Goal: Communication & Community: Answer question/provide support

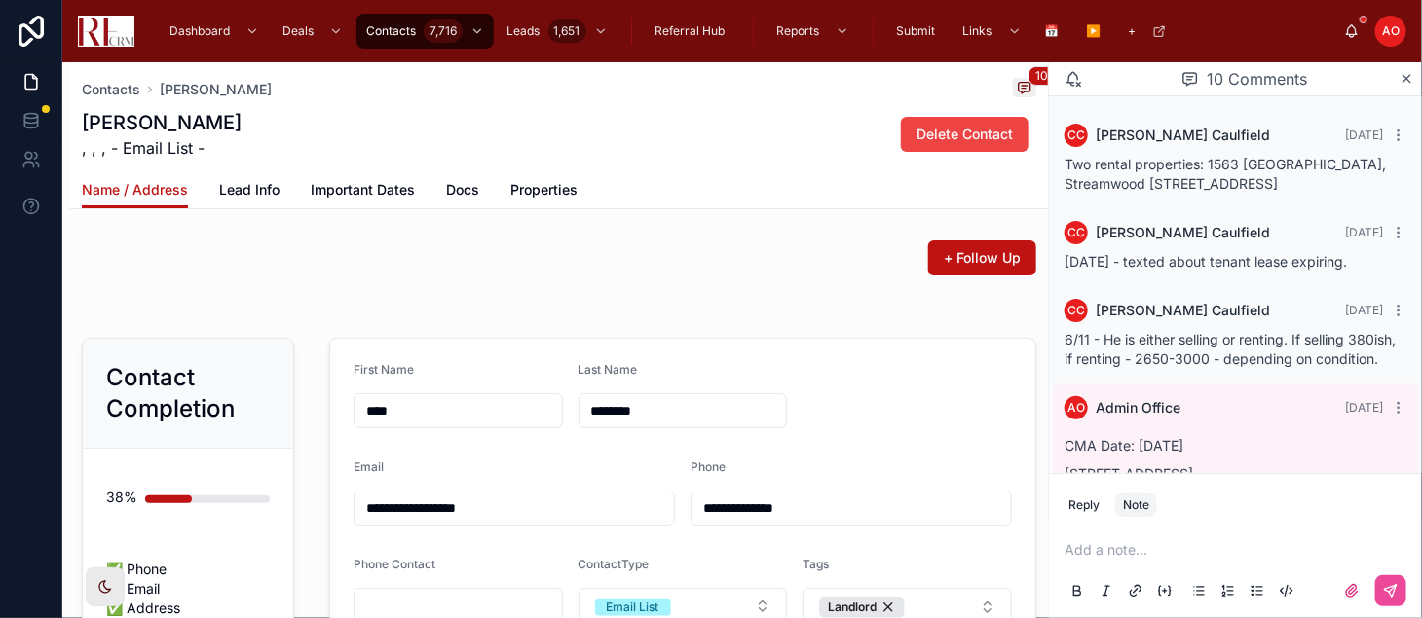
scroll to position [466, 0]
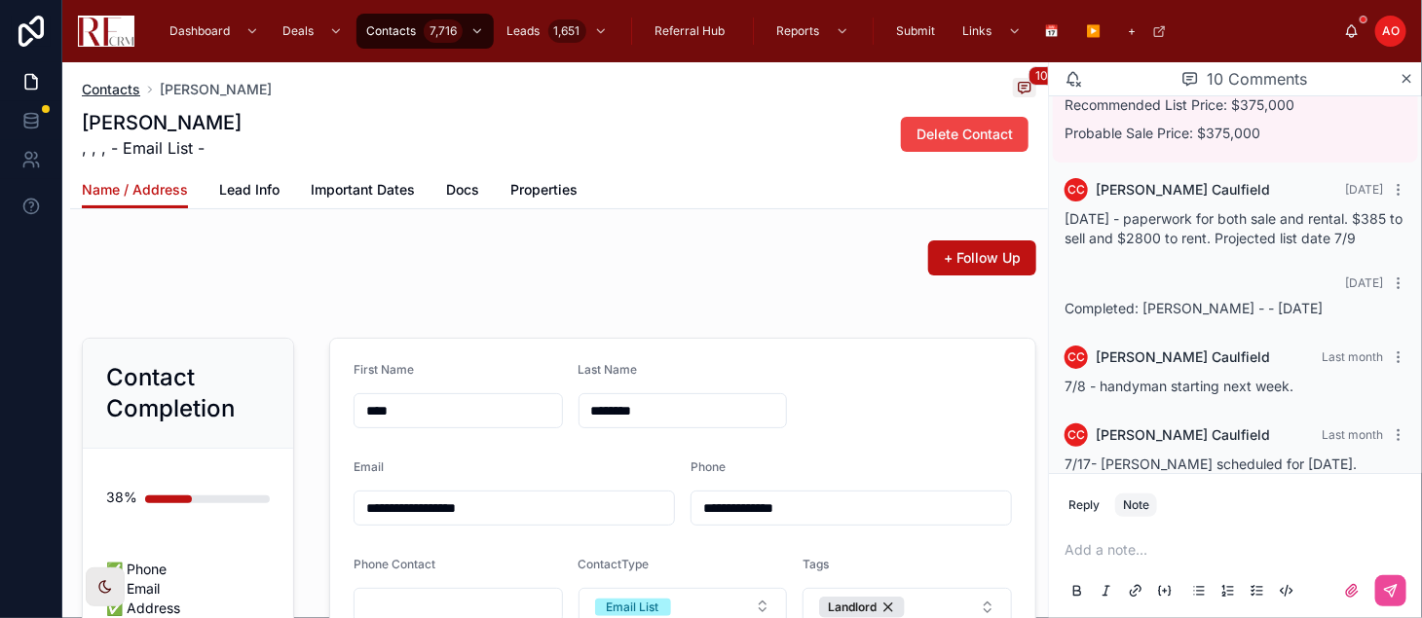
click at [127, 86] on span "Contacts" at bounding box center [111, 89] width 58 height 19
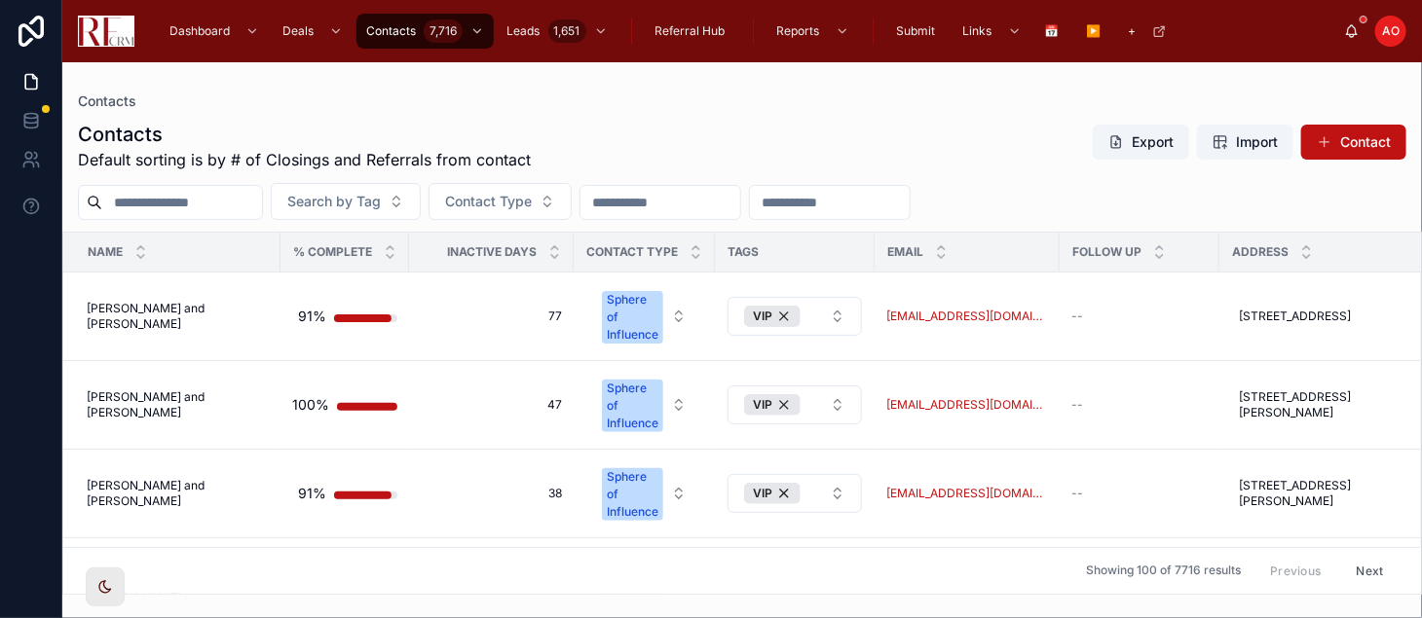
click at [239, 194] on input "text" at bounding box center [182, 202] width 160 height 27
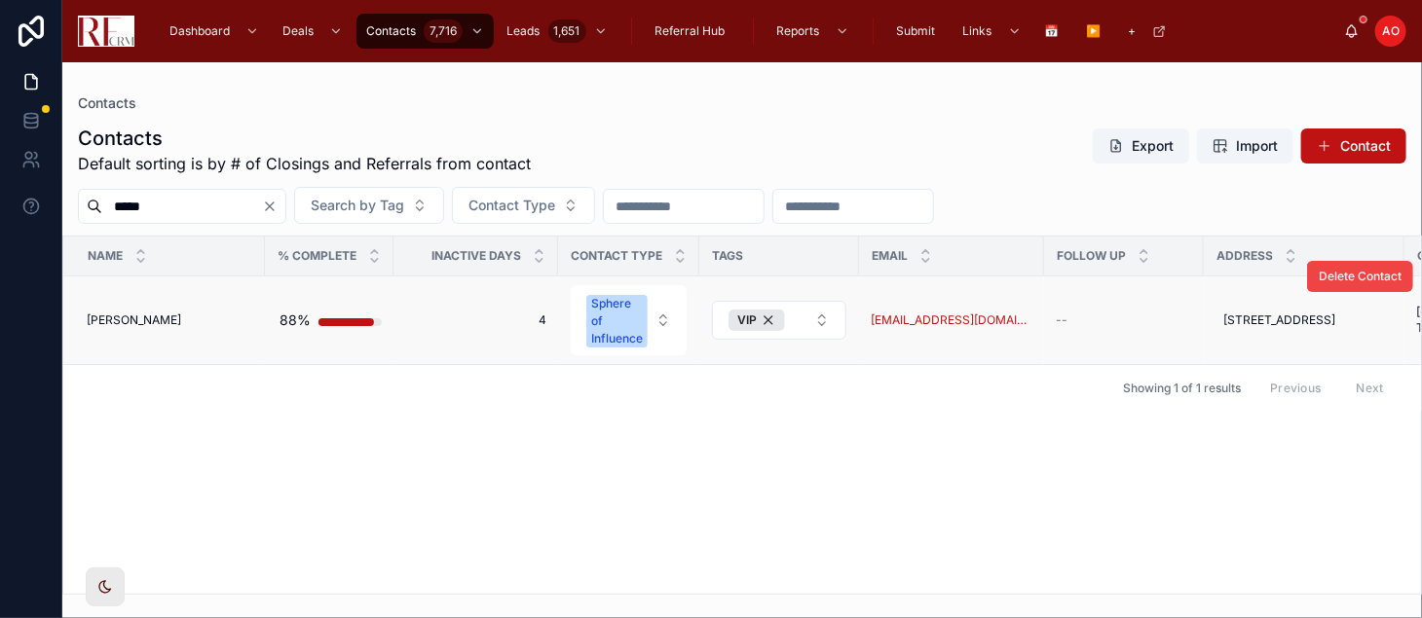
type input "*****"
click at [115, 320] on span "[PERSON_NAME]" at bounding box center [134, 321] width 94 height 16
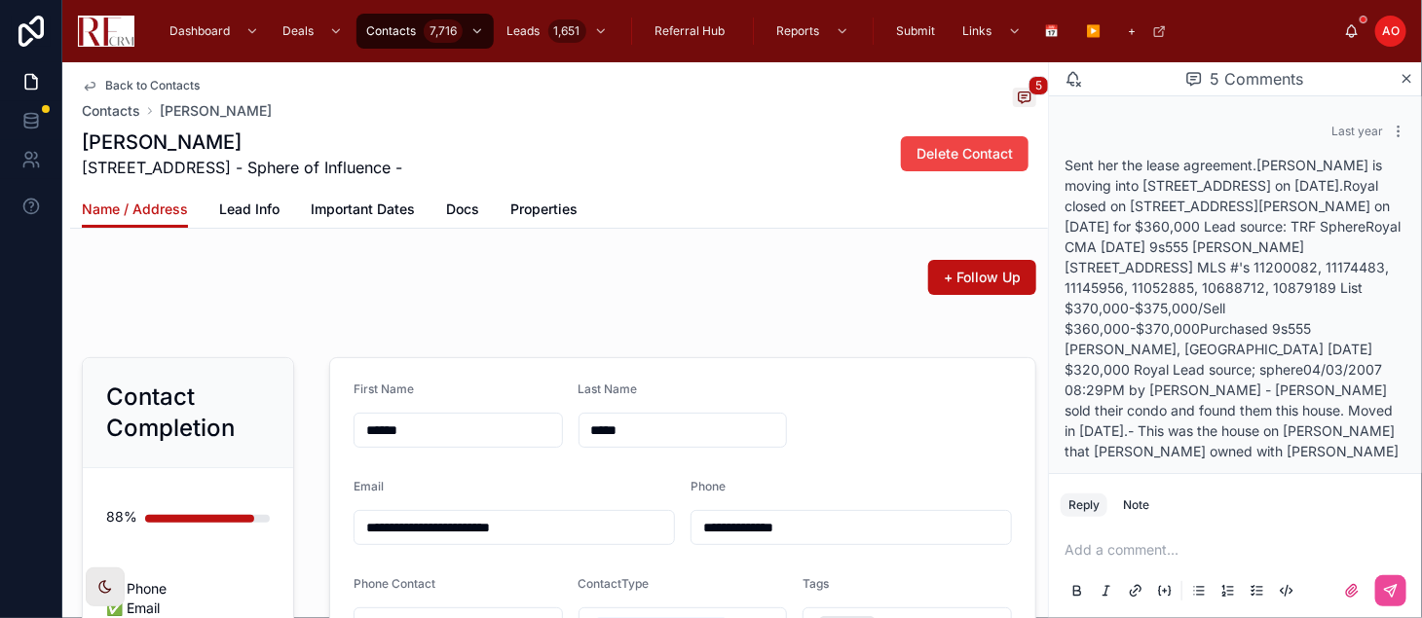
scroll to position [356, 0]
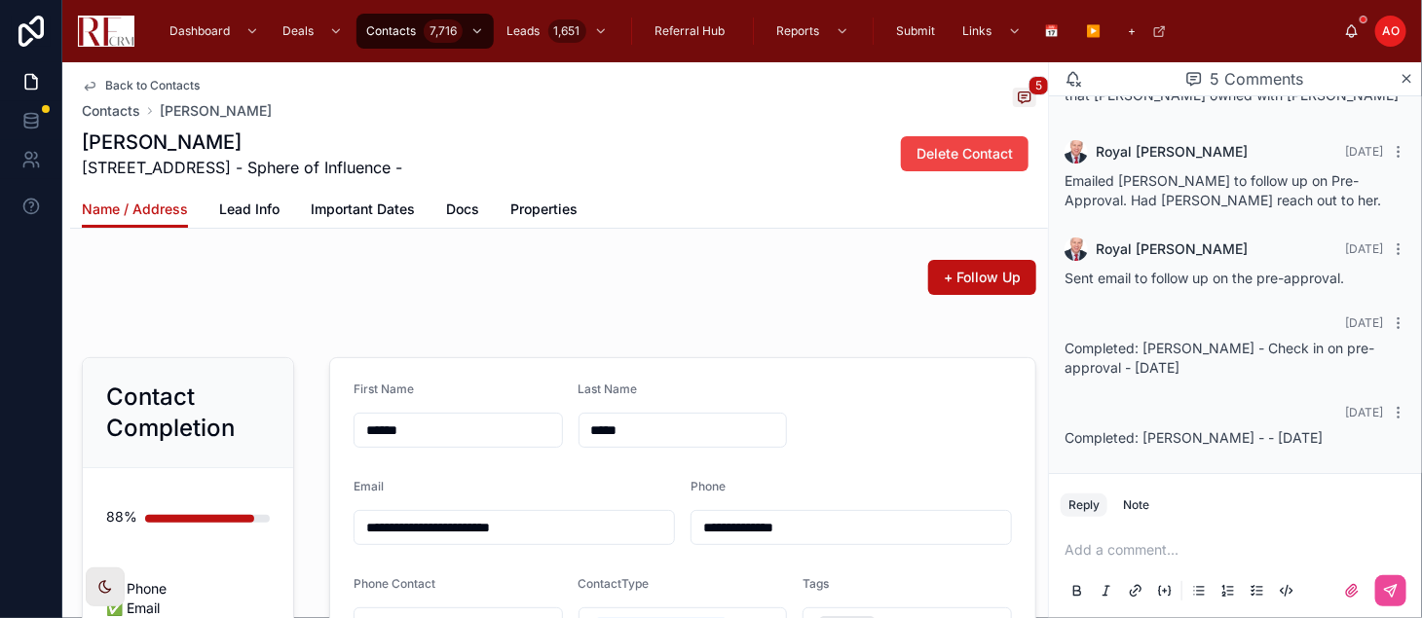
click at [1120, 556] on p at bounding box center [1239, 549] width 350 height 19
click at [1393, 595] on icon at bounding box center [1391, 591] width 12 height 12
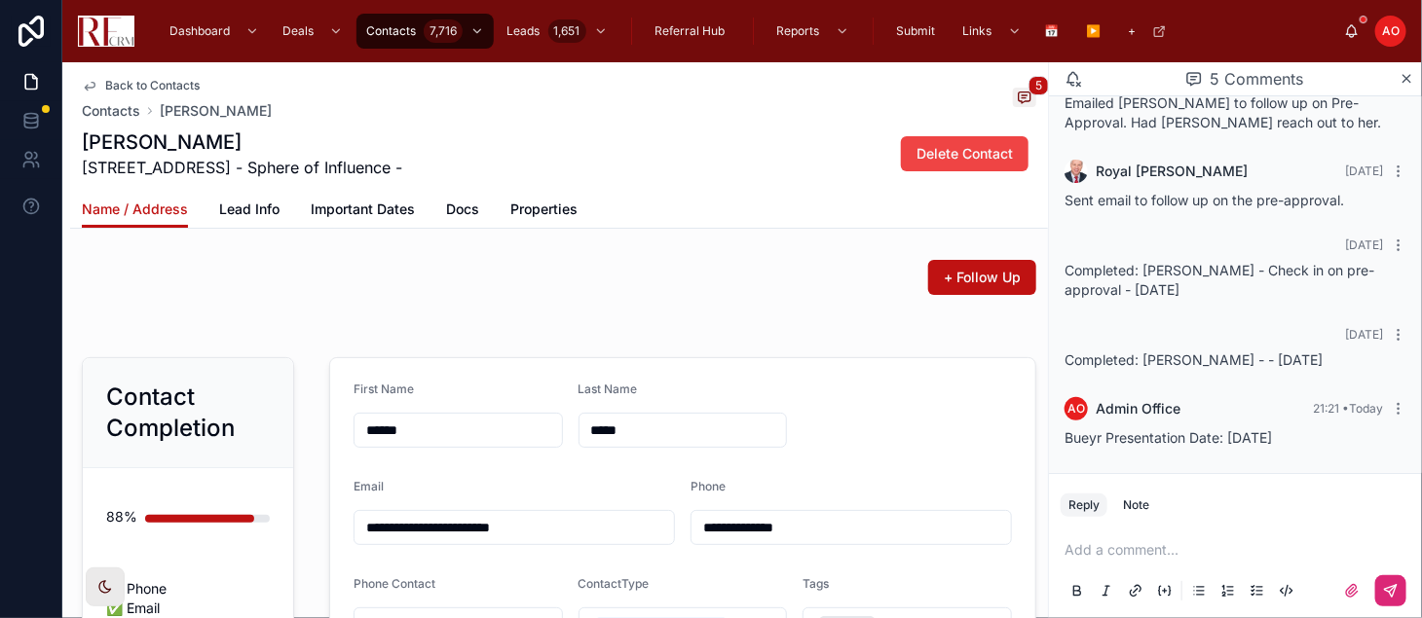
click at [1203, 433] on span "Bueyr Presentation Date: [DATE]" at bounding box center [1167, 437] width 207 height 17
copy span "Bueyr Presentation Date: [DATE]"
click at [1391, 407] on icon at bounding box center [1399, 409] width 16 height 16
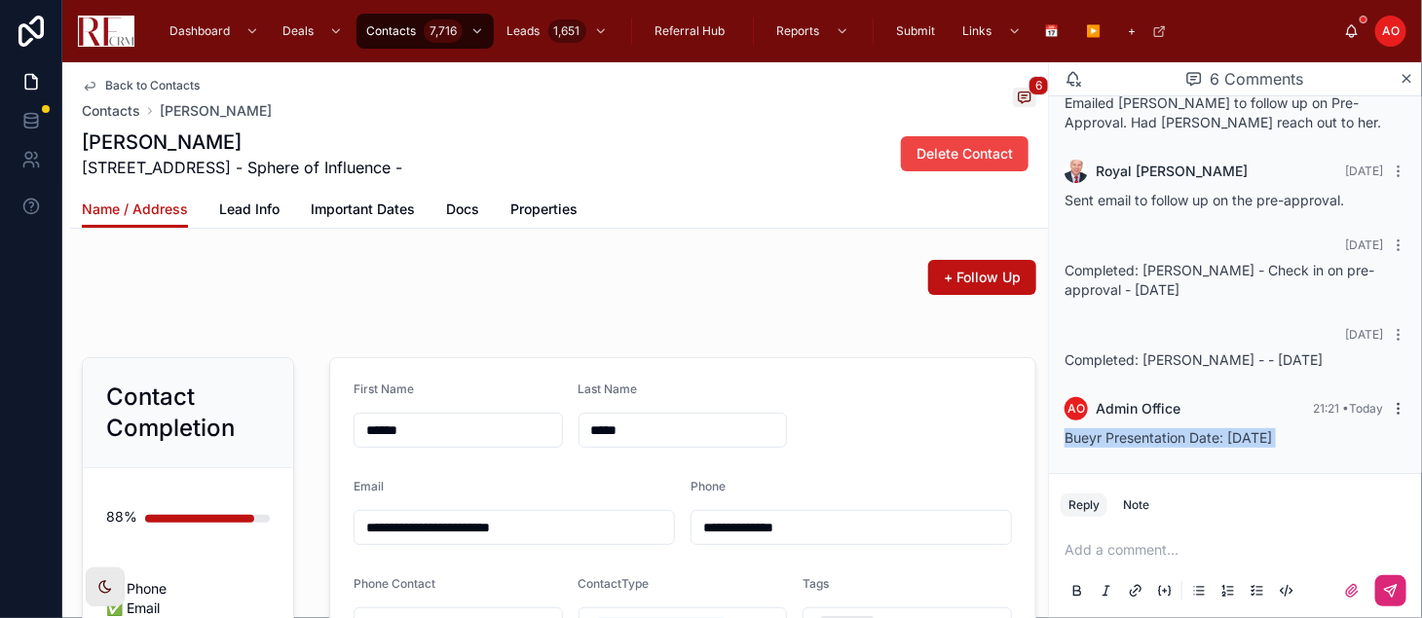
click at [1391, 407] on icon at bounding box center [1399, 409] width 16 height 16
click at [1350, 371] on span "Delete comment" at bounding box center [1362, 372] width 92 height 16
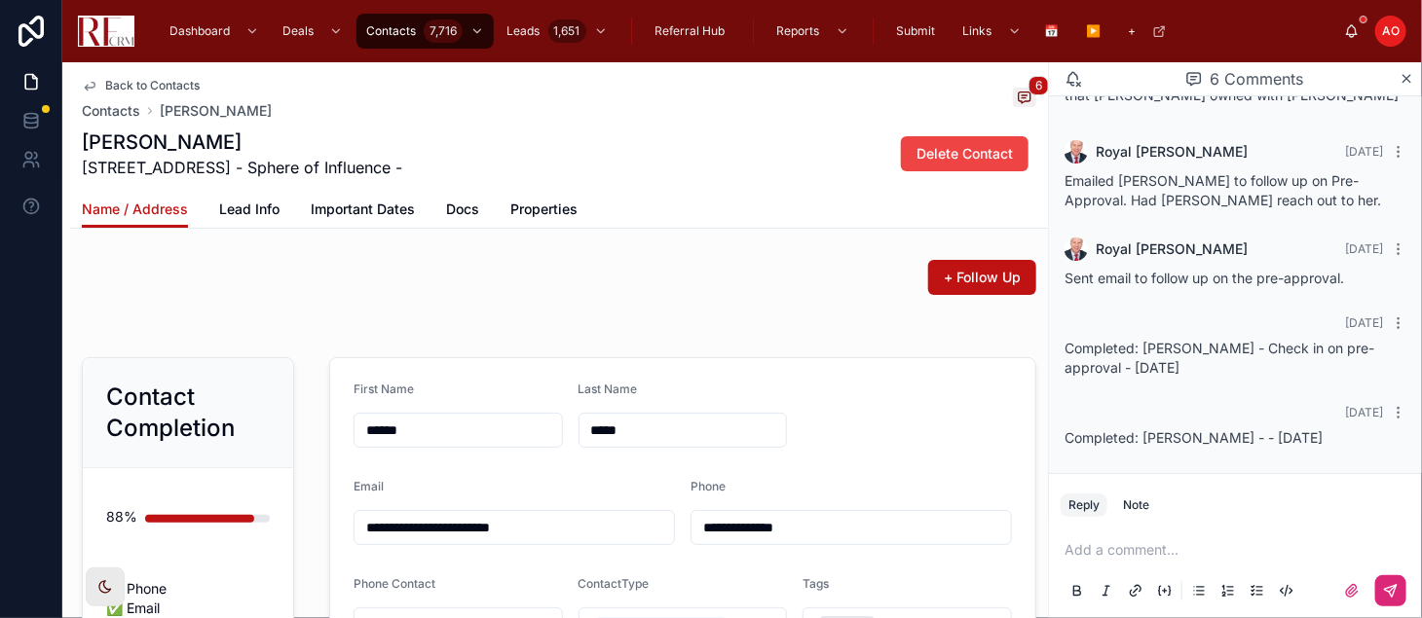
click at [1111, 507] on div "Reply Note" at bounding box center [1235, 505] width 373 height 31
click at [1139, 498] on div "Note" at bounding box center [1136, 506] width 26 height 16
click at [1107, 546] on p at bounding box center [1239, 549] width 350 height 19
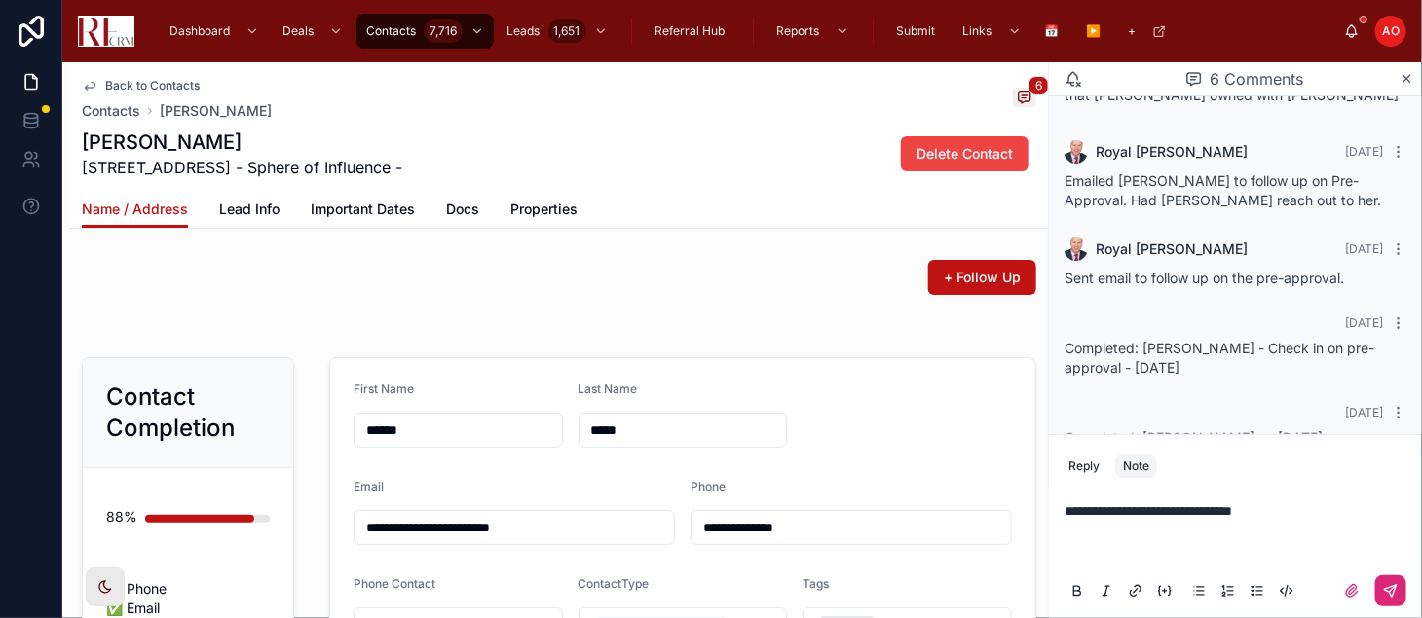
scroll to position [396, 0]
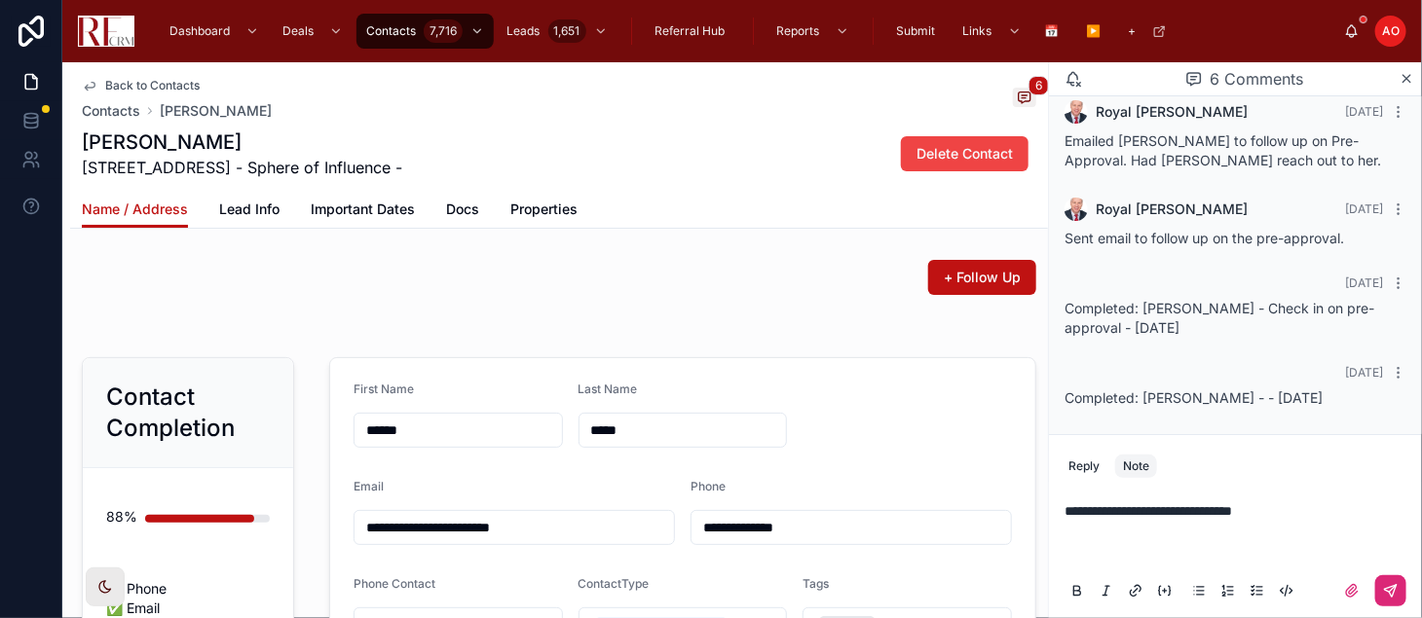
click at [1089, 515] on span "**********" at bounding box center [1147, 511] width 167 height 14
click at [1386, 599] on icon at bounding box center [1391, 591] width 16 height 16
